Goal: Navigation & Orientation: Go to known website

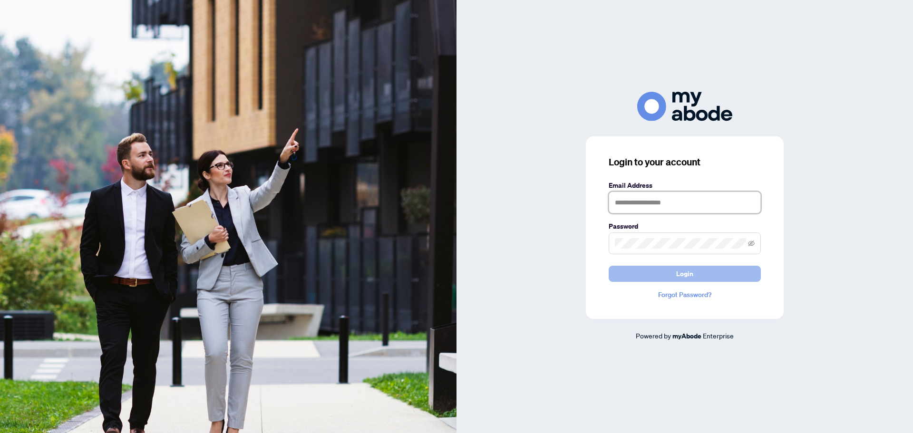
type input "**********"
click at [659, 273] on button "Login" at bounding box center [685, 274] width 152 height 16
